Goal: Navigation & Orientation: Find specific page/section

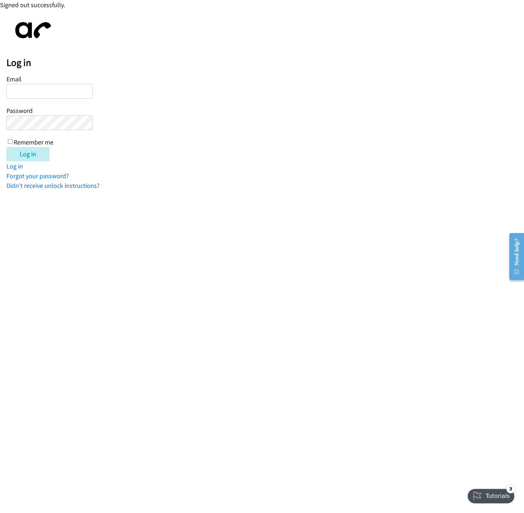
click at [186, 86] on form "Email Password Remember me Log in" at bounding box center [264, 117] width 517 height 88
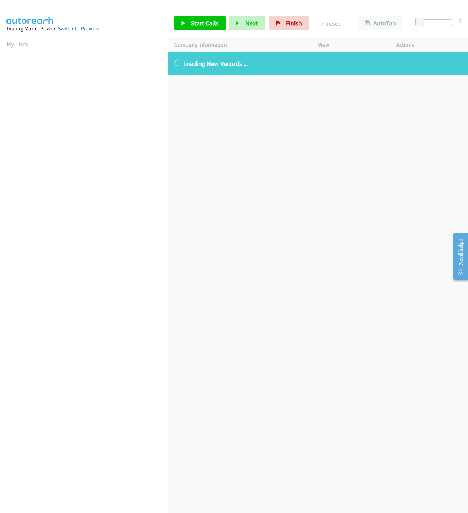
click at [7, 42] on link "My Lists" at bounding box center [17, 44] width 22 height 8
click at [18, 43] on link "My Lists" at bounding box center [17, 44] width 22 height 8
